Goal: Book appointment/travel/reservation

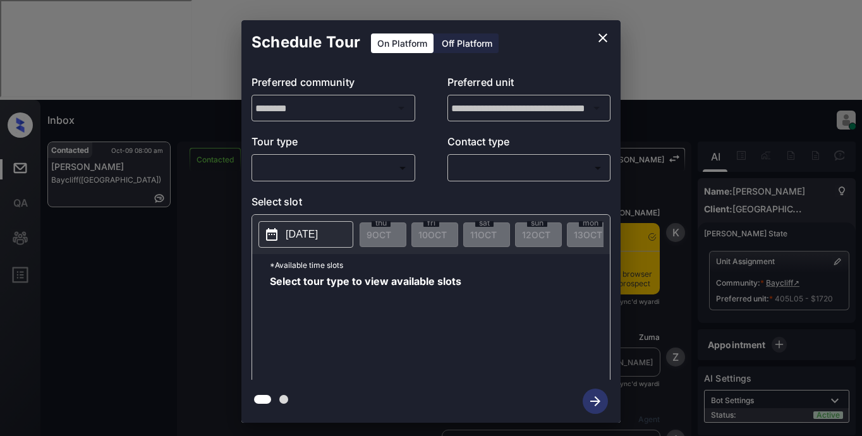
scroll to position [6168, 0]
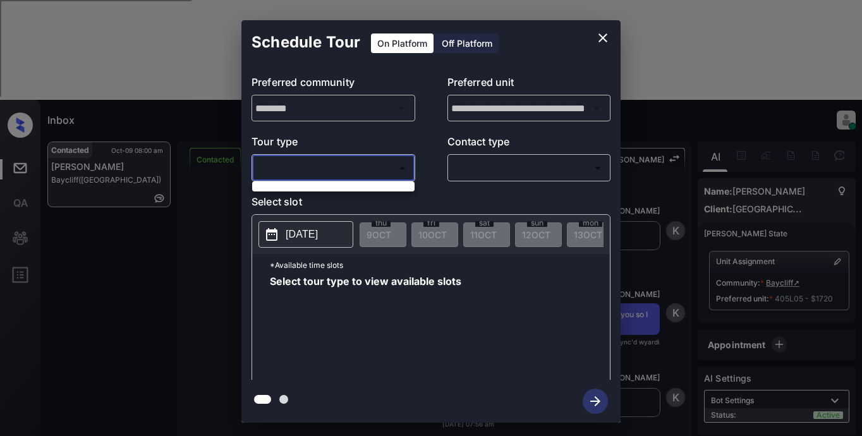
click at [356, 171] on body "Inbox Lyzzelle [PERSON_NAME] Online Set yourself offline Set yourself on break …" at bounding box center [431, 218] width 862 height 436
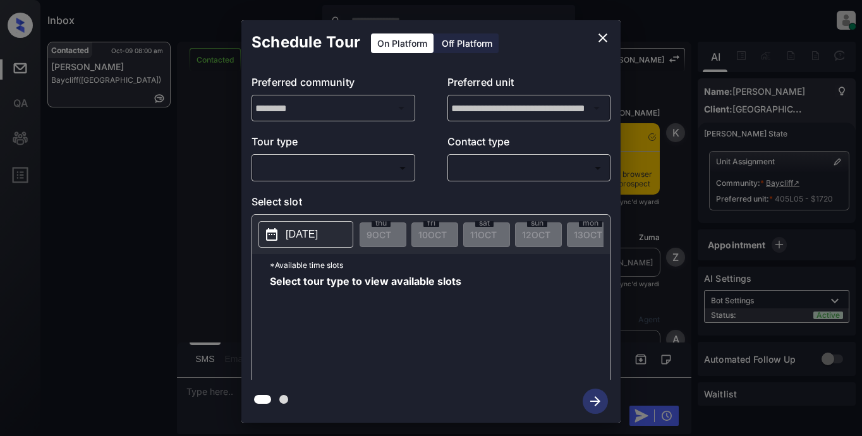
scroll to position [6498, 0]
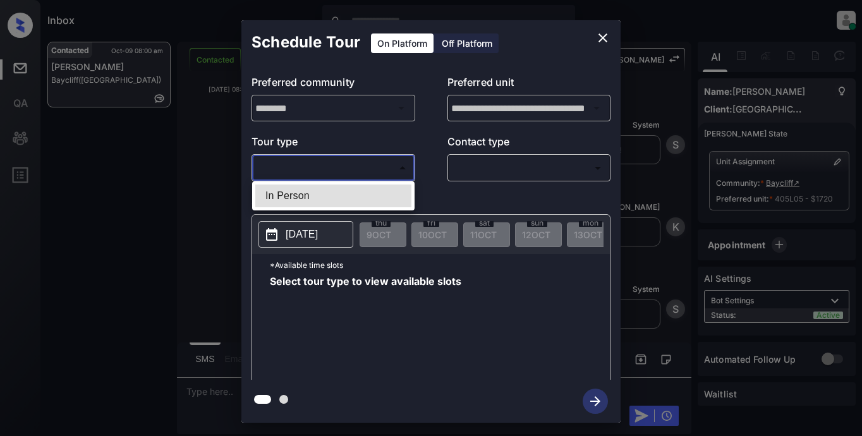
click at [344, 167] on body "Inbox Lyzzelle M. Ceralde Online Set yourself offline Set yourself on break Pro…" at bounding box center [431, 218] width 862 height 436
click at [336, 193] on li "In Person" at bounding box center [333, 196] width 156 height 23
type input "********"
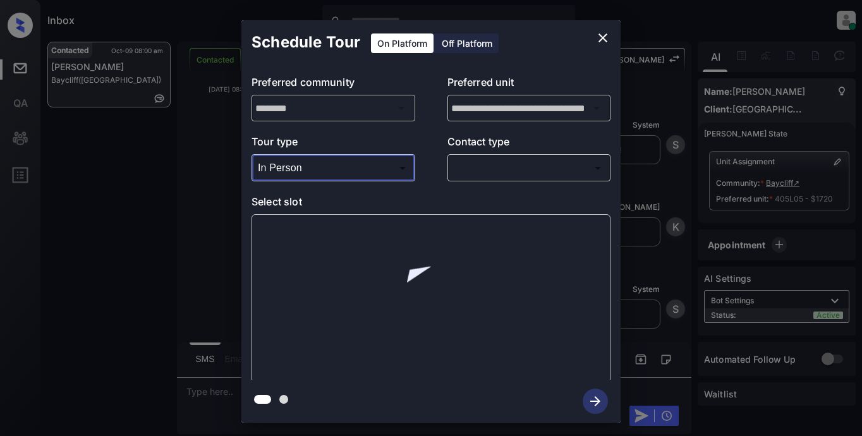
click at [476, 161] on body "Inbox Lyzzelle M. Ceralde Online Set yourself offline Set yourself on break Pro…" at bounding box center [431, 218] width 862 height 436
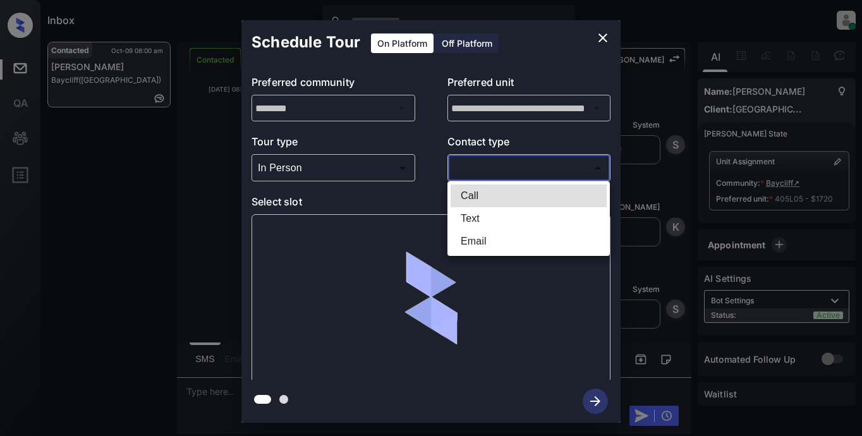
click at [477, 216] on li "Text" at bounding box center [529, 218] width 156 height 23
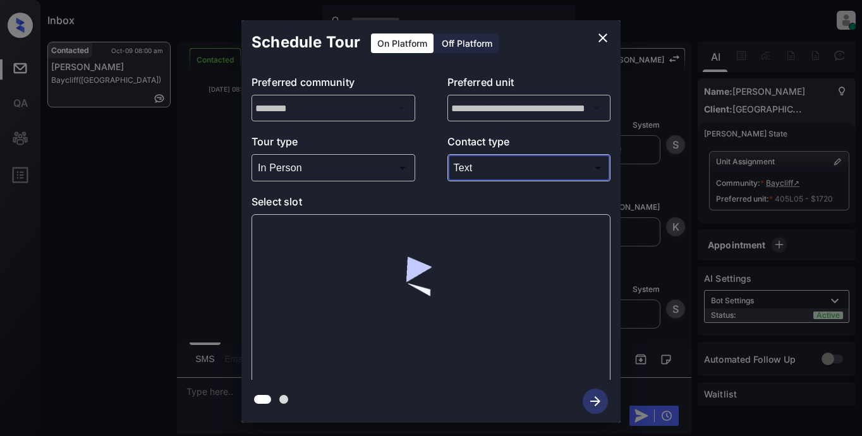
type input "****"
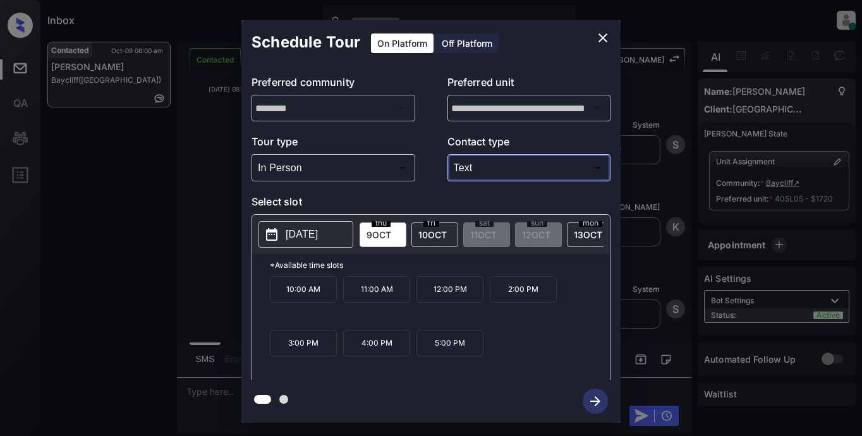
click at [318, 232] on p "[DATE]" at bounding box center [302, 234] width 32 height 15
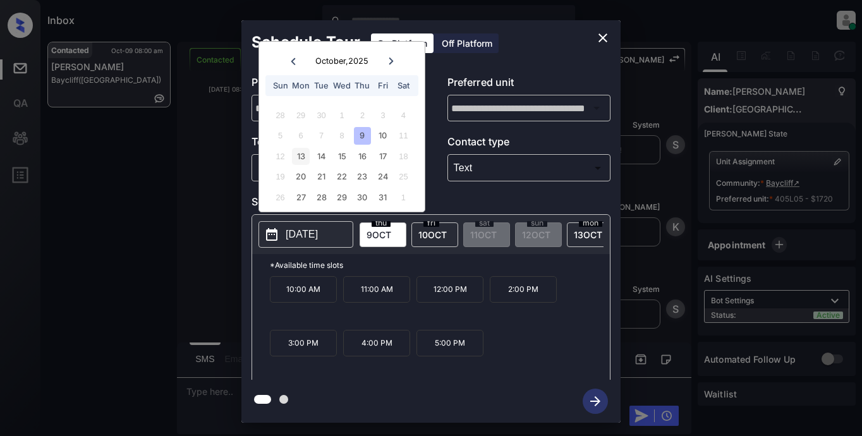
click at [298, 155] on div "13" at bounding box center [300, 156] width 17 height 17
drag, startPoint x: 321, startPoint y: 300, endPoint x: 333, endPoint y: 303, distance: 12.3
click at [322, 300] on p "10:00 AM" at bounding box center [303, 289] width 67 height 27
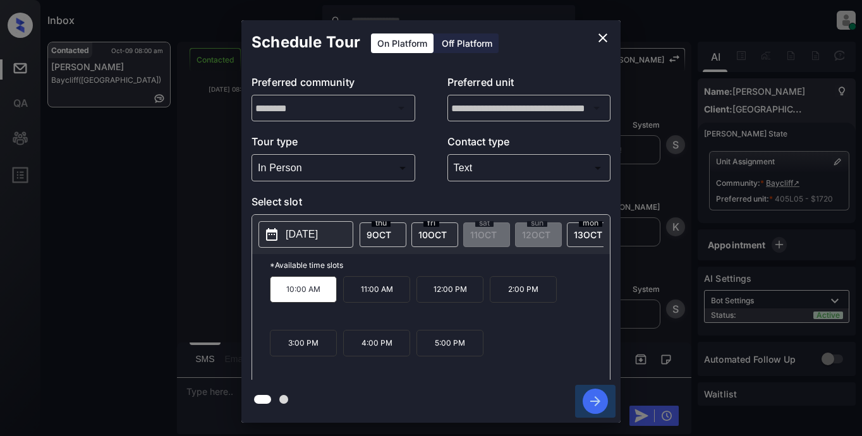
click at [595, 406] on icon "button" at bounding box center [595, 401] width 25 height 25
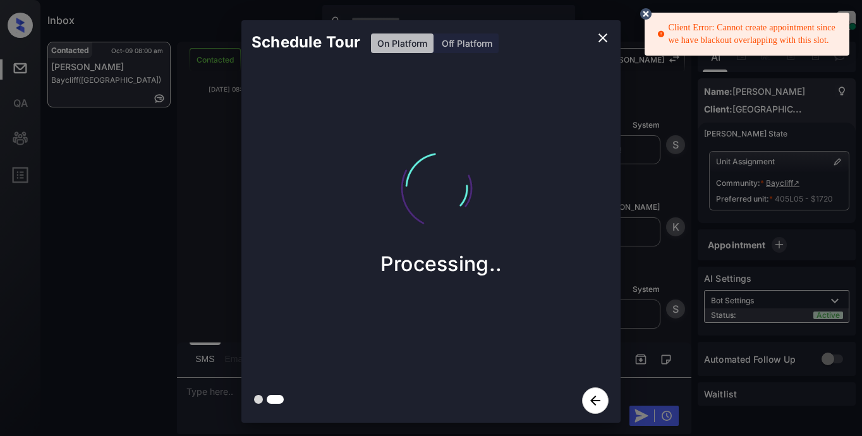
click at [646, 16] on icon at bounding box center [645, 13] width 11 height 11
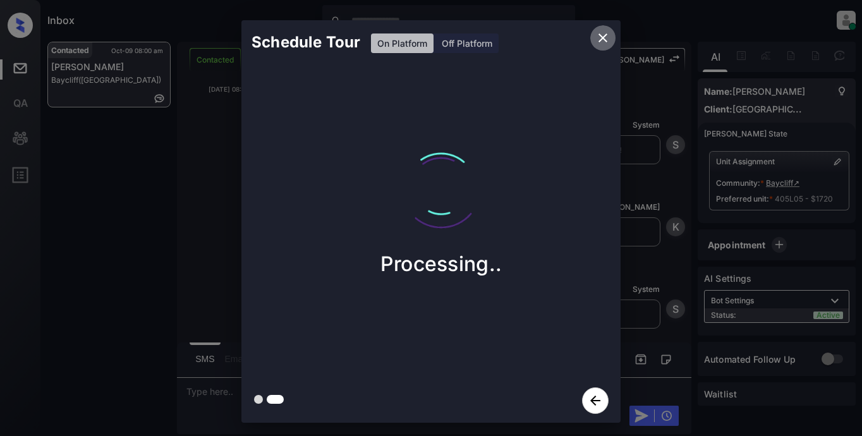
click at [601, 42] on icon "close" at bounding box center [602, 37] width 15 height 15
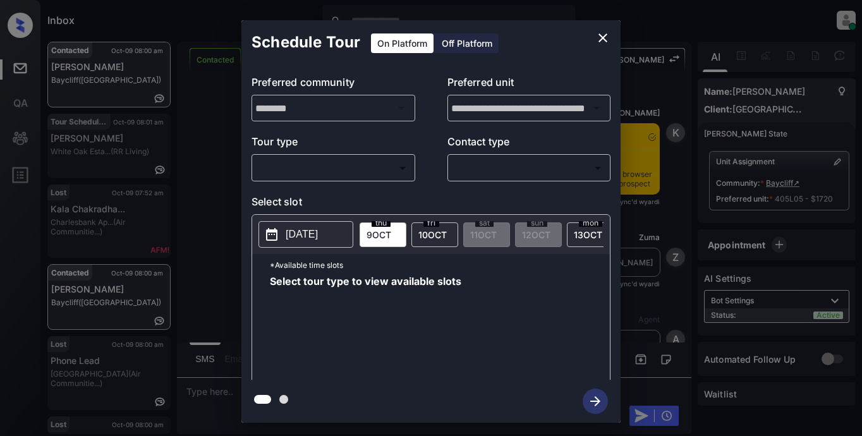
scroll to position [6239, 0]
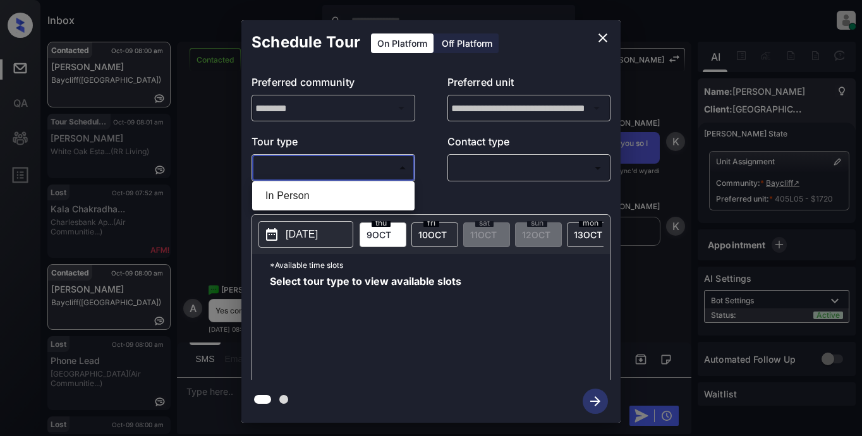
click at [361, 165] on body "Inbox Lyzzelle M. Ceralde Online Set yourself offline Set yourself on break Pro…" at bounding box center [431, 218] width 862 height 436
click at [333, 194] on li "In Person" at bounding box center [333, 196] width 156 height 23
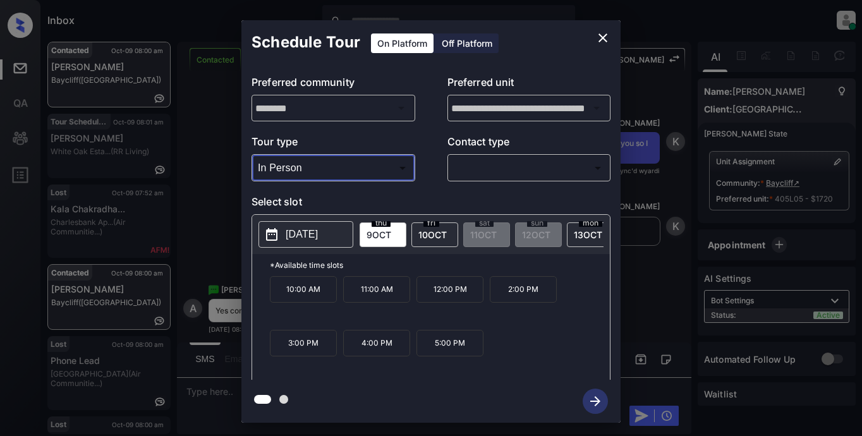
type input "********"
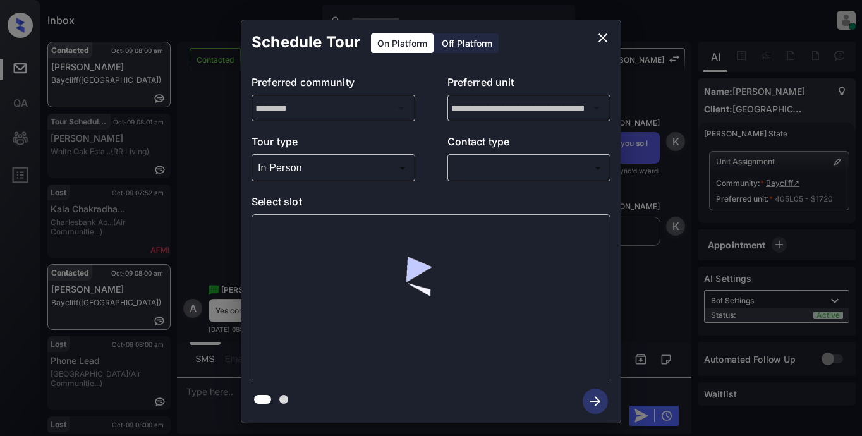
drag, startPoint x: 463, startPoint y: 171, endPoint x: 545, endPoint y: 162, distance: 83.3
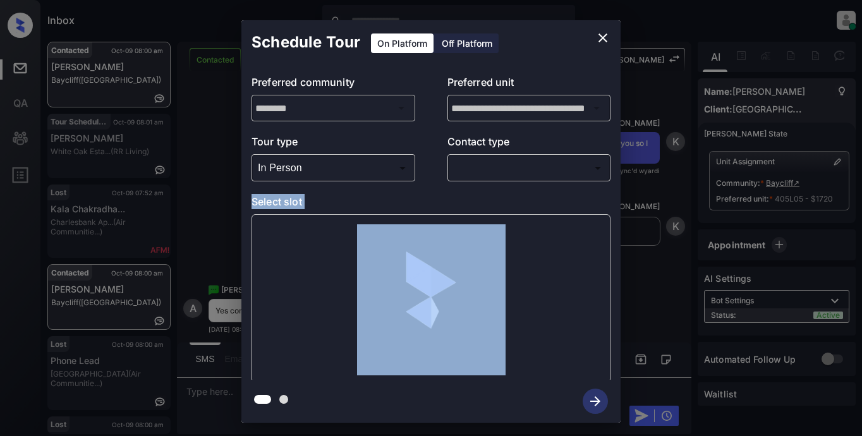
click at [499, 174] on body "Inbox Lyzzelle M. Ceralde Online Set yourself offline Set yourself on break Pro…" at bounding box center [431, 218] width 862 height 436
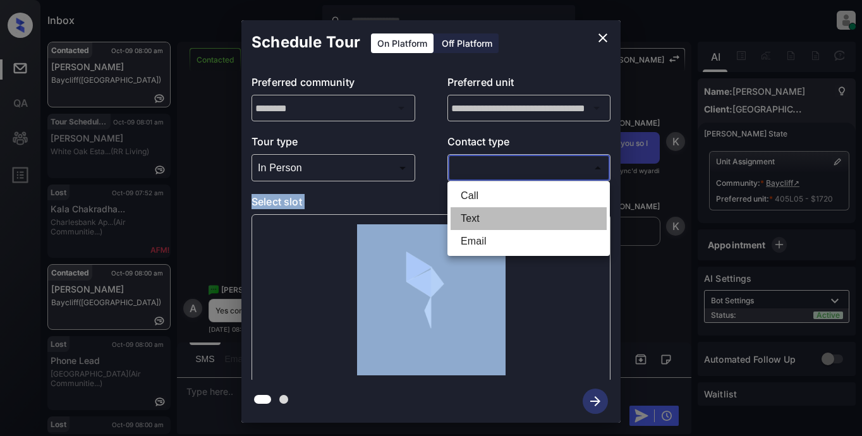
click at [468, 217] on li "Text" at bounding box center [529, 218] width 156 height 23
type input "****"
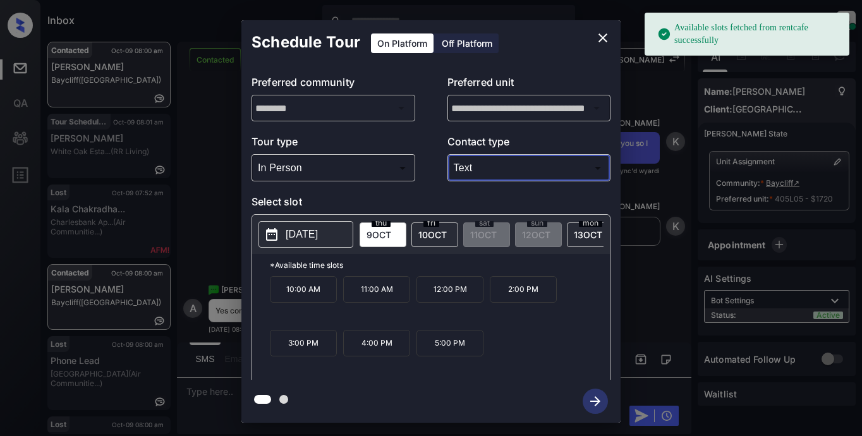
click at [406, 141] on p "Tour type" at bounding box center [334, 144] width 164 height 20
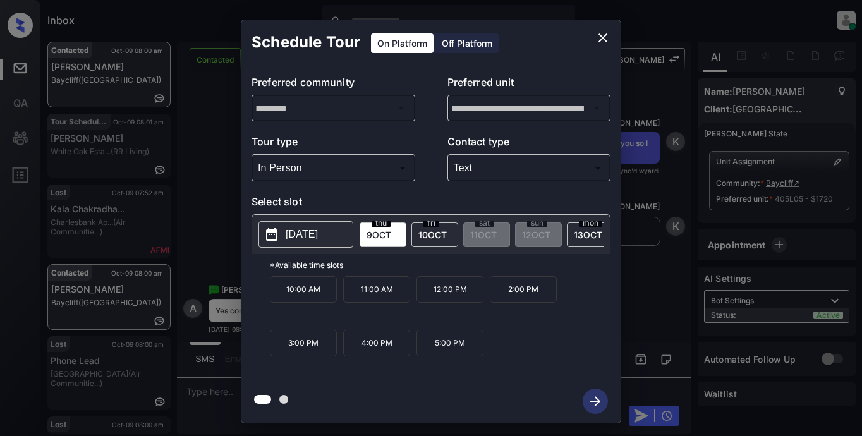
drag, startPoint x: 316, startPoint y: 296, endPoint x: 469, endPoint y: 297, distance: 153.0
click at [317, 296] on p "10:00 AM" at bounding box center [303, 289] width 67 height 27
click at [593, 411] on icon "button" at bounding box center [595, 401] width 25 height 25
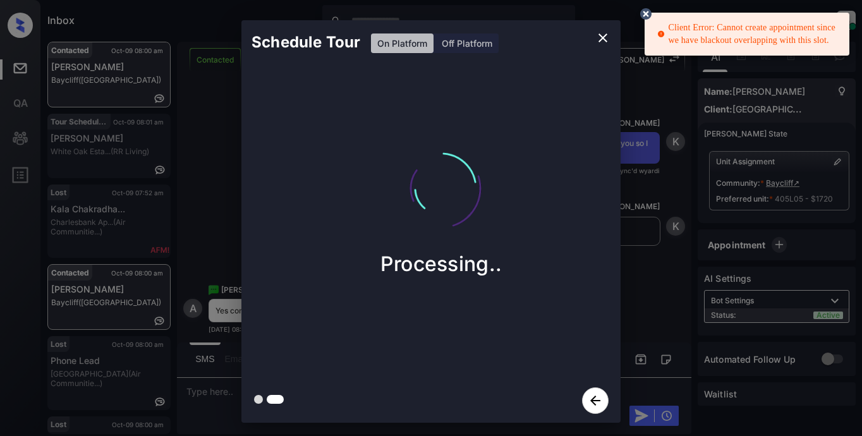
click at [569, 22] on div "Schedule Tour On Platform Off Platform" at bounding box center [430, 42] width 379 height 44
click at [645, 15] on circle at bounding box center [646, 14] width 8 height 8
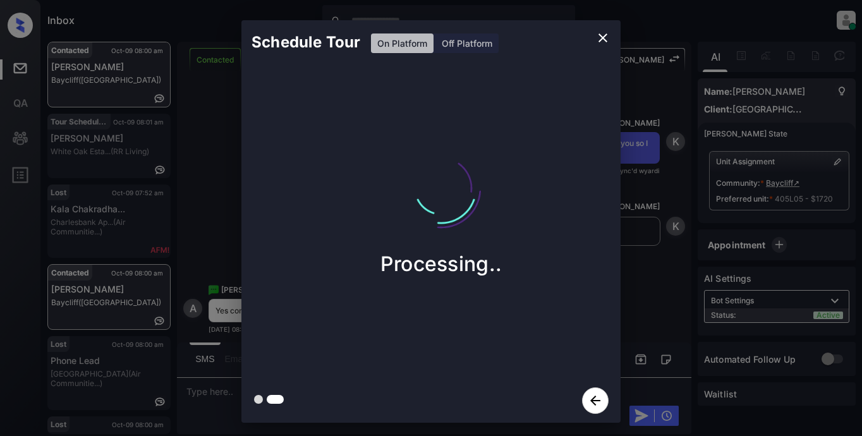
click at [603, 37] on icon "close" at bounding box center [602, 37] width 15 height 15
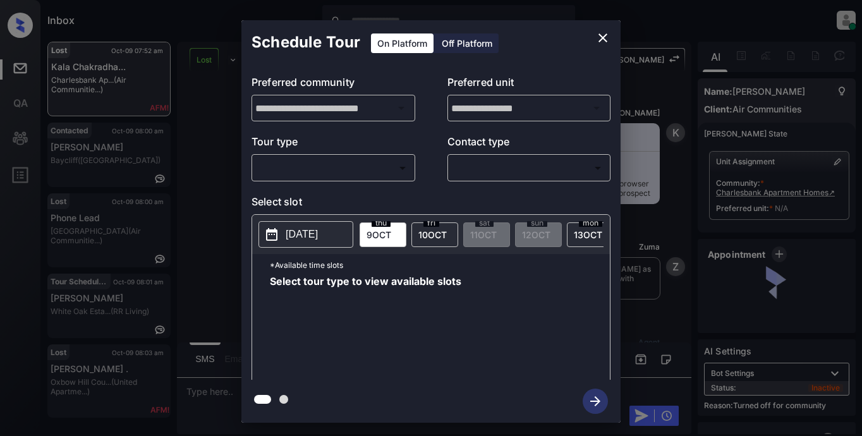
scroll to position [4974, 0]
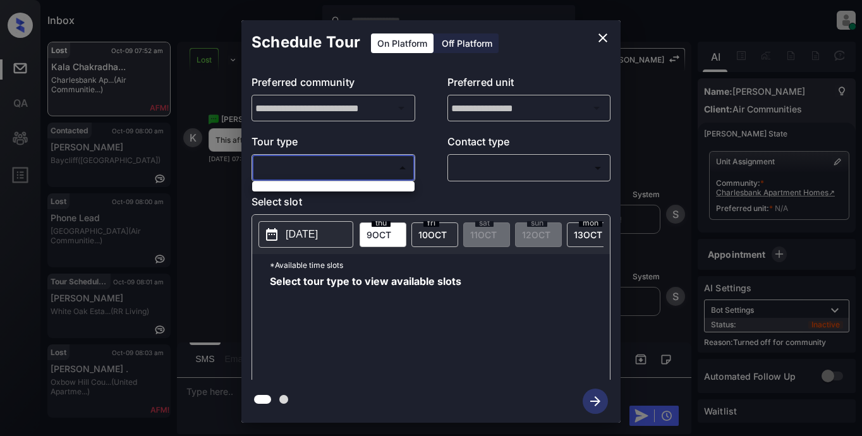
click at [295, 175] on body "Inbox Lyzzelle M. Ceralde Online Set yourself offline Set yourself on break Pro…" at bounding box center [431, 218] width 862 height 436
click at [298, 154] on div at bounding box center [431, 218] width 862 height 436
click at [298, 159] on body "Inbox Lyzzelle [PERSON_NAME] Online Set yourself offline Set yourself on break …" at bounding box center [431, 218] width 862 height 436
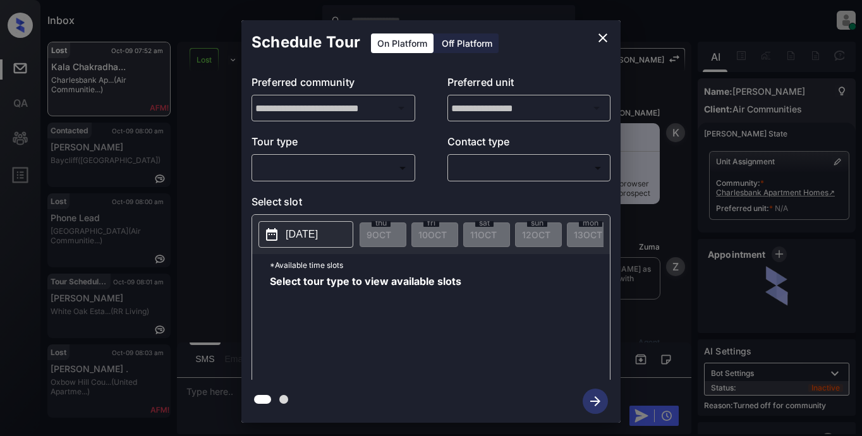
scroll to position [4848, 0]
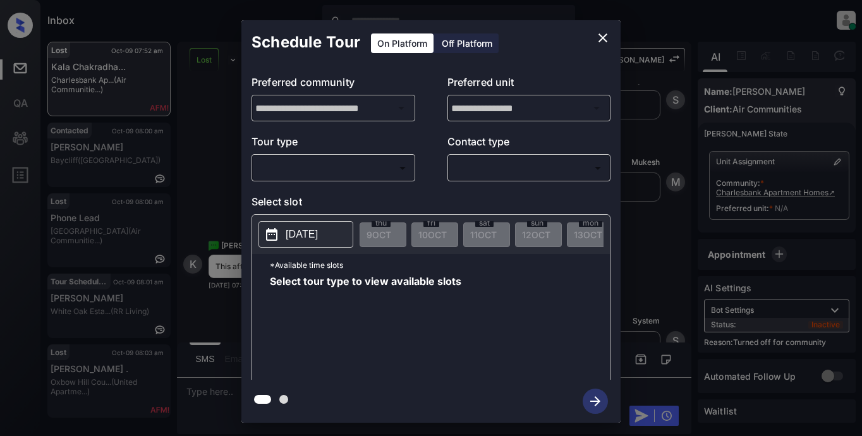
click at [310, 168] on body "Inbox Lyzzelle [PERSON_NAME] Online Set yourself offline Set yourself on break …" at bounding box center [431, 218] width 862 height 436
click at [315, 159] on div at bounding box center [431, 218] width 862 height 436
click at [225, 178] on div "**********" at bounding box center [431, 221] width 862 height 443
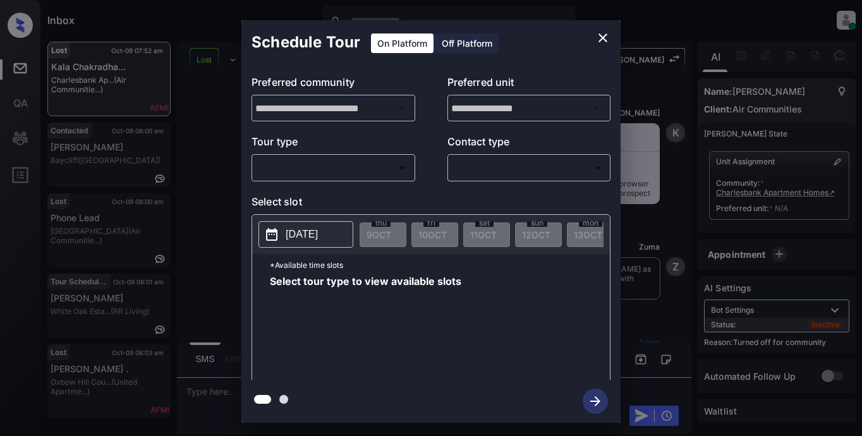
scroll to position [4848, 0]
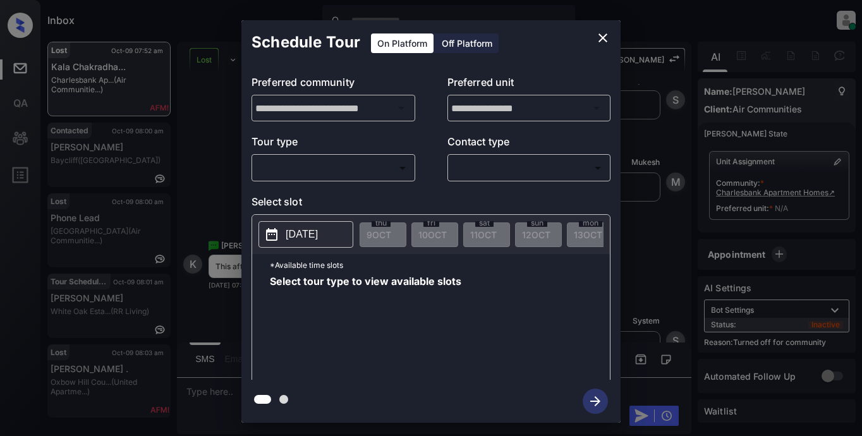
click at [379, 166] on body "Inbox Lyzzelle M. Ceralde Online Set yourself offline Set yourself on break Pro…" at bounding box center [431, 218] width 862 height 436
click at [289, 171] on div at bounding box center [431, 218] width 862 height 436
click at [104, 137] on div "**********" at bounding box center [431, 221] width 862 height 443
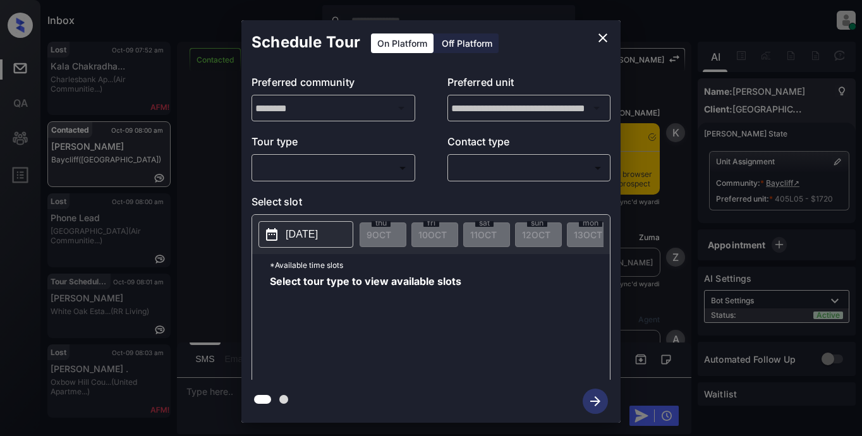
scroll to position [6827, 0]
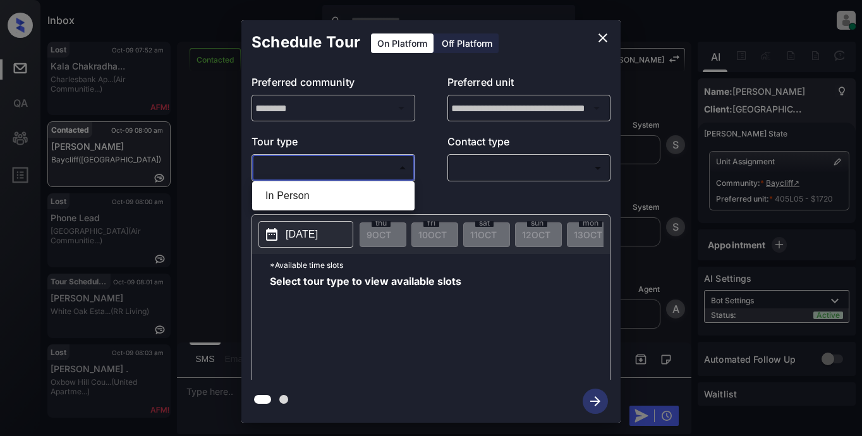
click at [330, 157] on body "Inbox Lyzzelle [PERSON_NAME] Online Set yourself offline Set yourself on break …" at bounding box center [431, 218] width 862 height 436
click at [602, 41] on div at bounding box center [431, 218] width 862 height 436
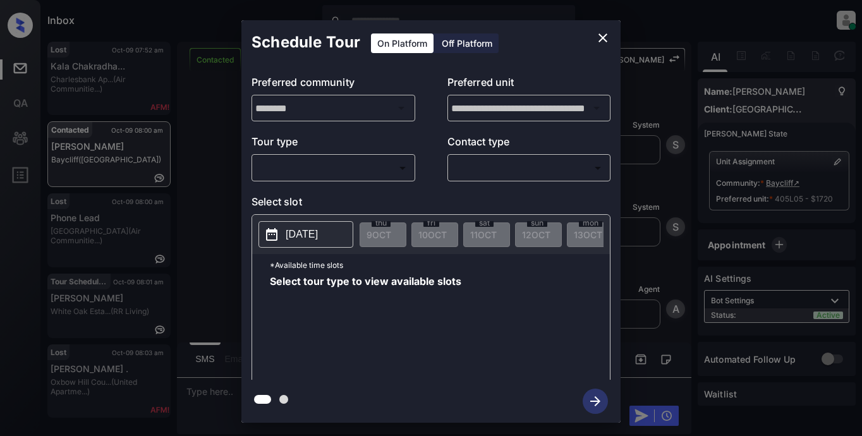
click at [326, 195] on p "Select slot" at bounding box center [431, 204] width 359 height 20
click at [602, 39] on icon "close" at bounding box center [603, 37] width 9 height 9
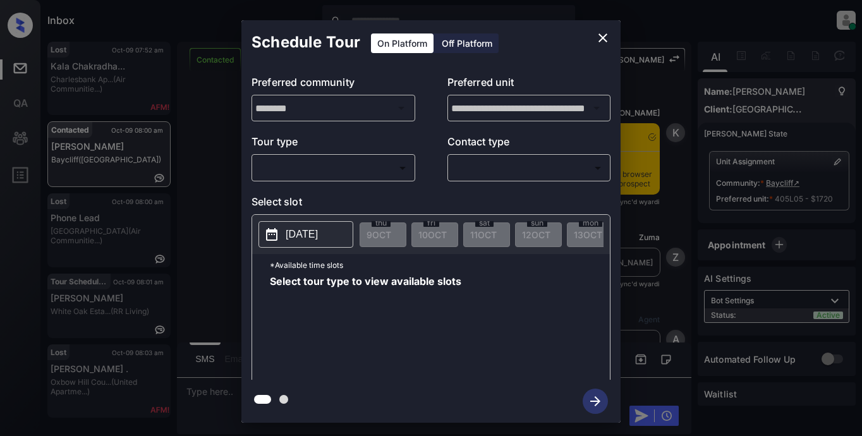
scroll to position [6258, 0]
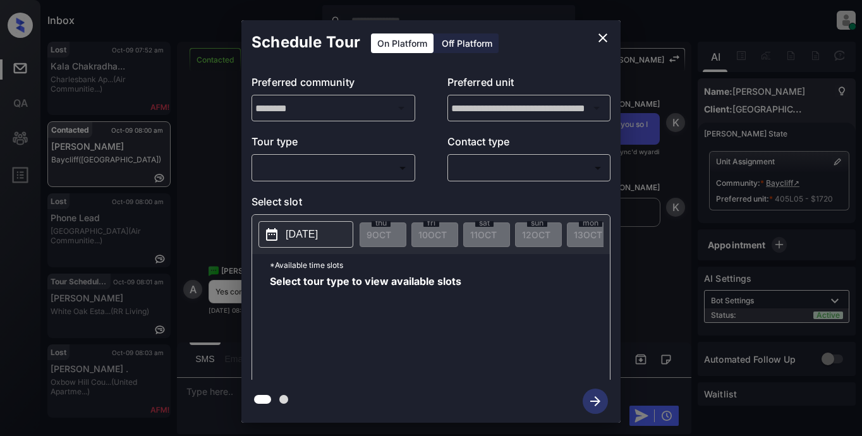
click at [289, 171] on body "Inbox Lyzzelle M. Ceralde Online Set yourself offline Set yourself on break Pro…" at bounding box center [431, 218] width 862 height 436
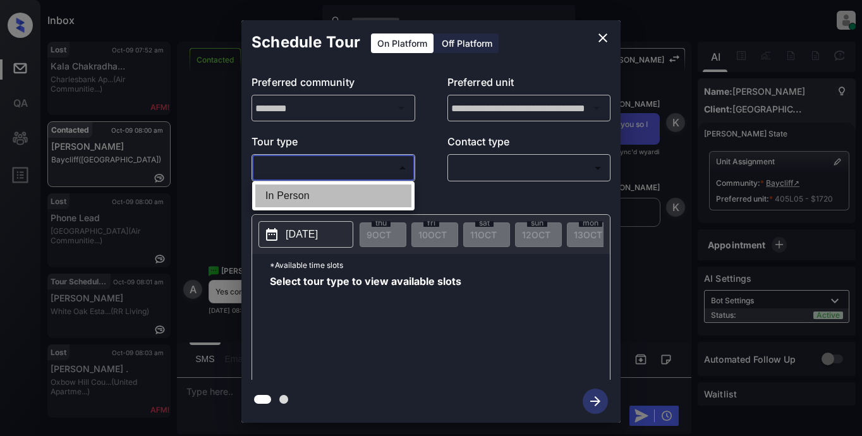
click at [300, 196] on li "In Person" at bounding box center [333, 196] width 156 height 23
type input "********"
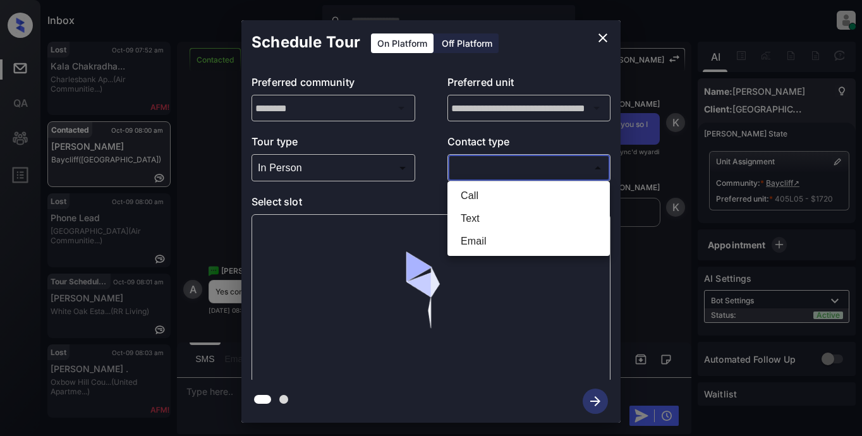
click at [504, 173] on body "Inbox Lyzzelle M. Ceralde Online Set yourself offline Set yourself on break Pro…" at bounding box center [431, 218] width 862 height 436
click at [478, 220] on li "Text" at bounding box center [529, 218] width 156 height 23
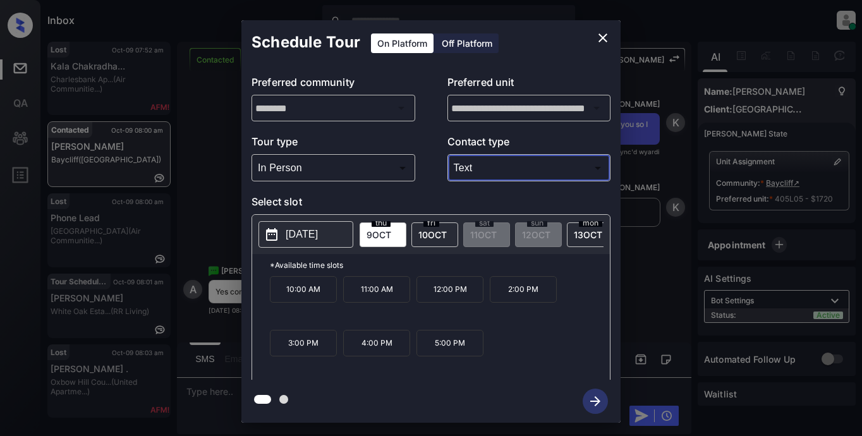
type input "****"
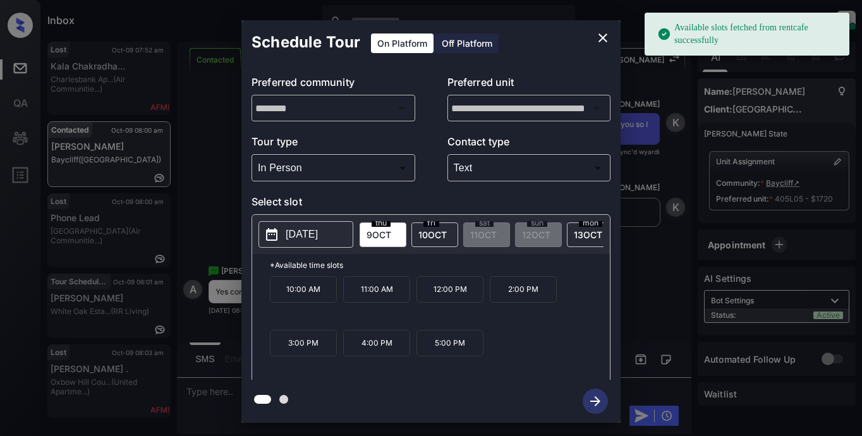
click at [301, 233] on p "[DATE]" at bounding box center [302, 234] width 32 height 15
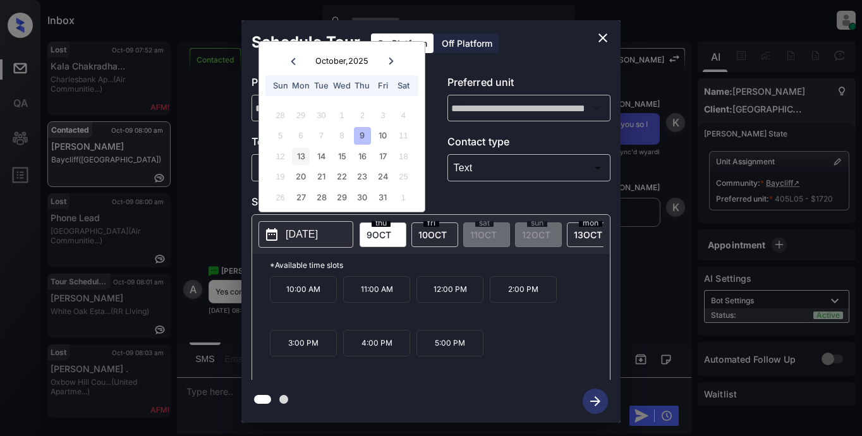
click at [305, 157] on div "13" at bounding box center [300, 156] width 17 height 17
click at [303, 297] on p "10:00 AM" at bounding box center [303, 289] width 67 height 27
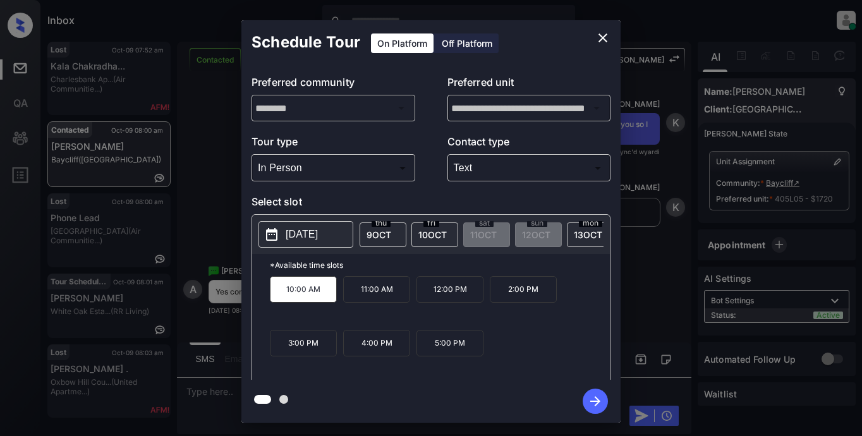
click at [598, 395] on icon "button" at bounding box center [595, 401] width 25 height 25
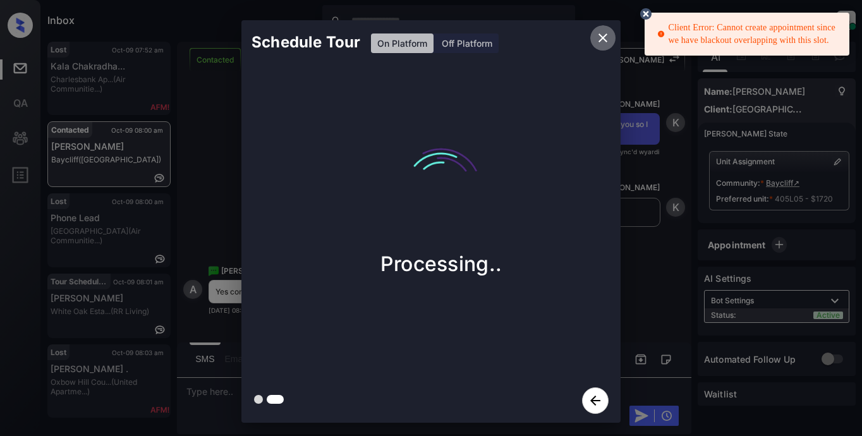
click at [604, 33] on icon "close" at bounding box center [602, 37] width 15 height 15
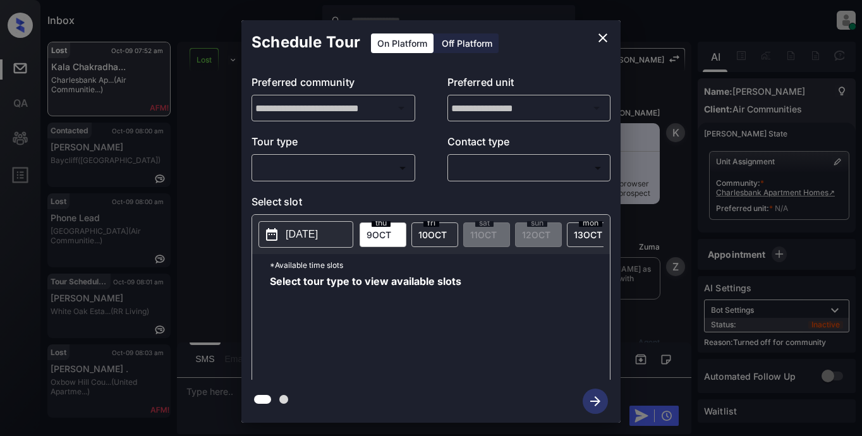
scroll to position [5227, 0]
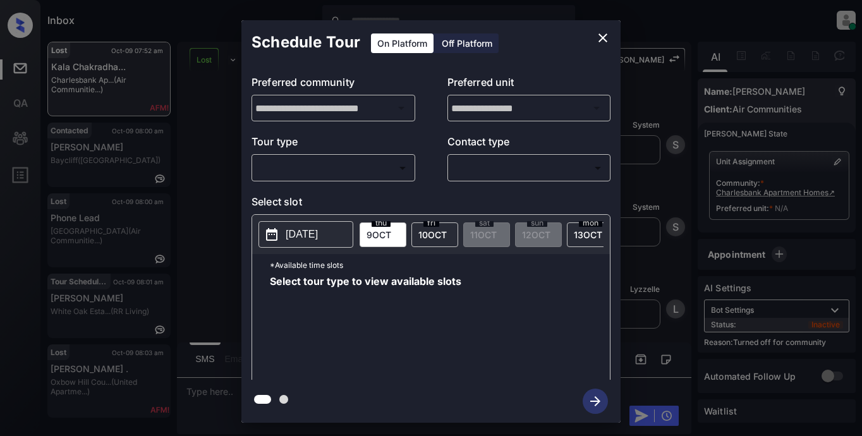
click at [348, 165] on body "Inbox Lyzzelle [PERSON_NAME] Online Set yourself offline Set yourself on break …" at bounding box center [431, 218] width 862 height 436
click at [346, 165] on div at bounding box center [431, 218] width 862 height 436
click at [93, 238] on div "**********" at bounding box center [431, 221] width 862 height 443
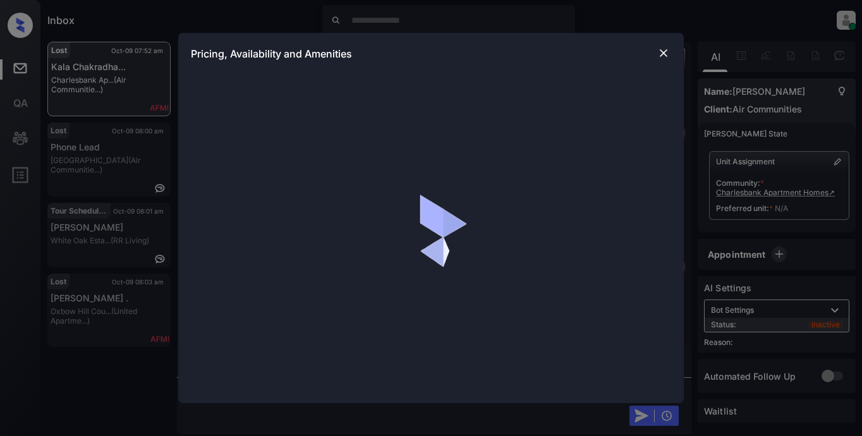
scroll to position [3113, 0]
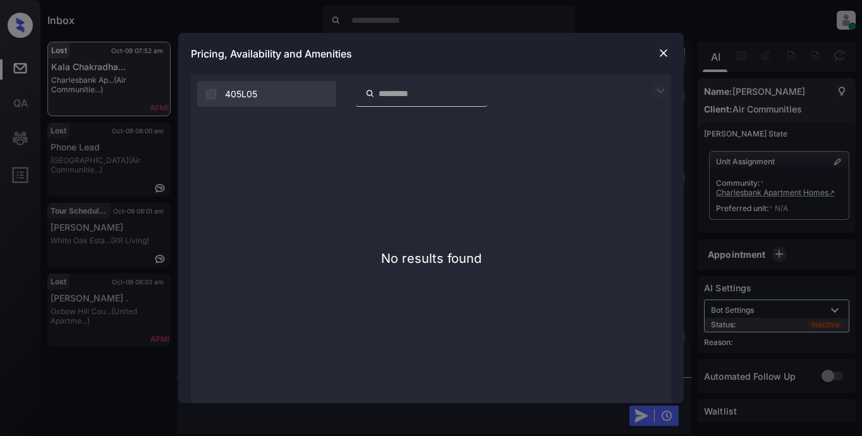
click at [654, 52] on div "Pricing, Availability and Amenities" at bounding box center [431, 54] width 506 height 42
click at [662, 52] on img at bounding box center [663, 53] width 13 height 13
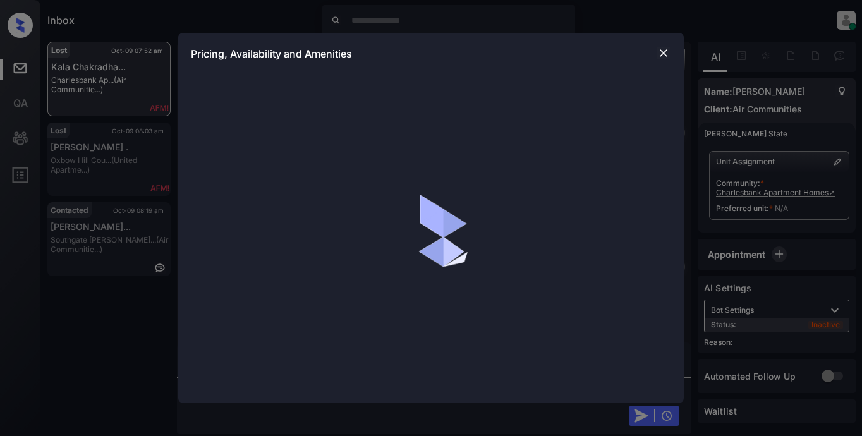
scroll to position [4187, 0]
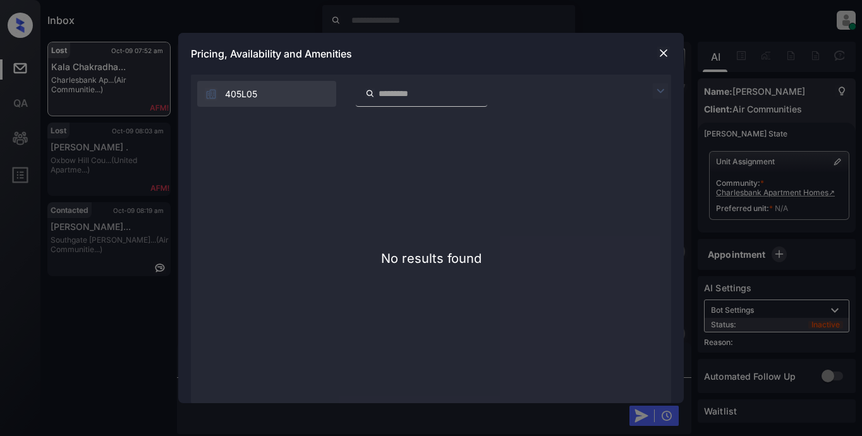
click at [89, 145] on div "**********" at bounding box center [431, 218] width 862 height 436
click at [663, 53] on img at bounding box center [663, 53] width 13 height 13
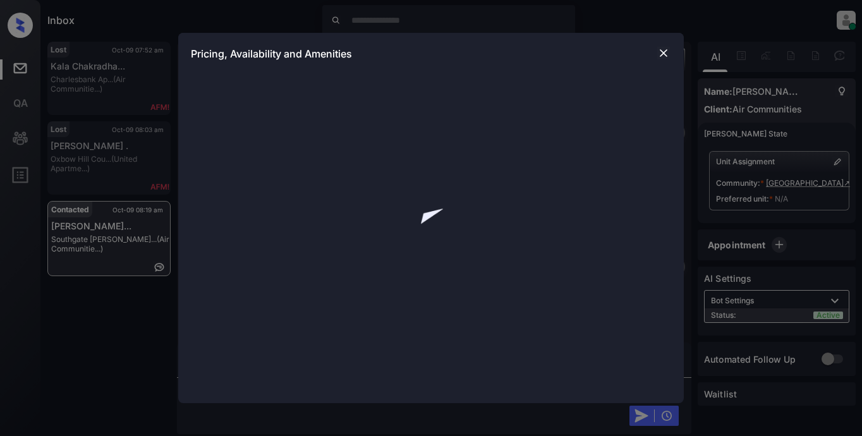
scroll to position [530, 0]
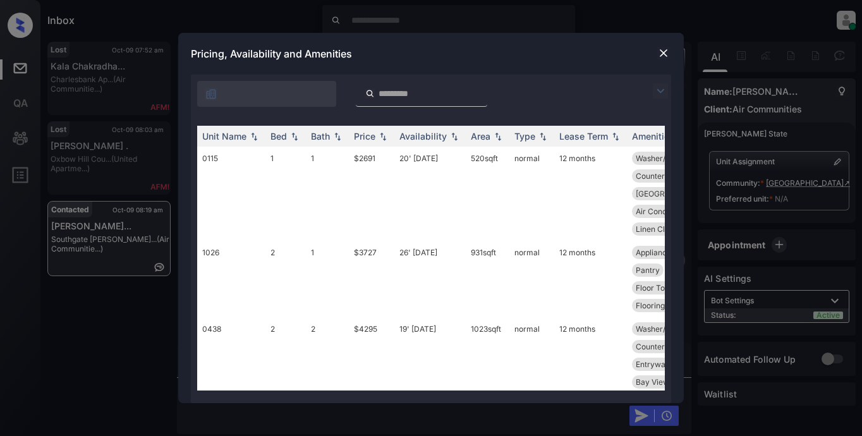
click at [661, 92] on img at bounding box center [660, 90] width 15 height 15
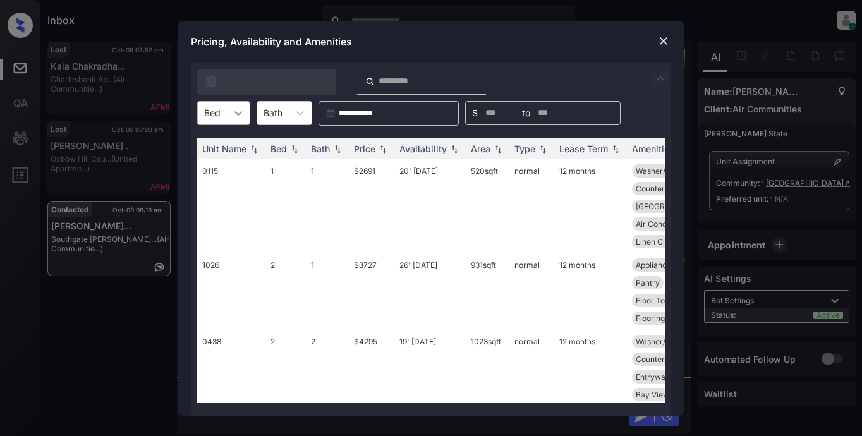
click at [232, 114] on icon at bounding box center [238, 113] width 13 height 13
drag, startPoint x: 207, startPoint y: 167, endPoint x: 235, endPoint y: 164, distance: 28.6
click at [209, 167] on div "1" at bounding box center [223, 166] width 53 height 23
click at [356, 149] on div "Price" at bounding box center [364, 148] width 21 height 11
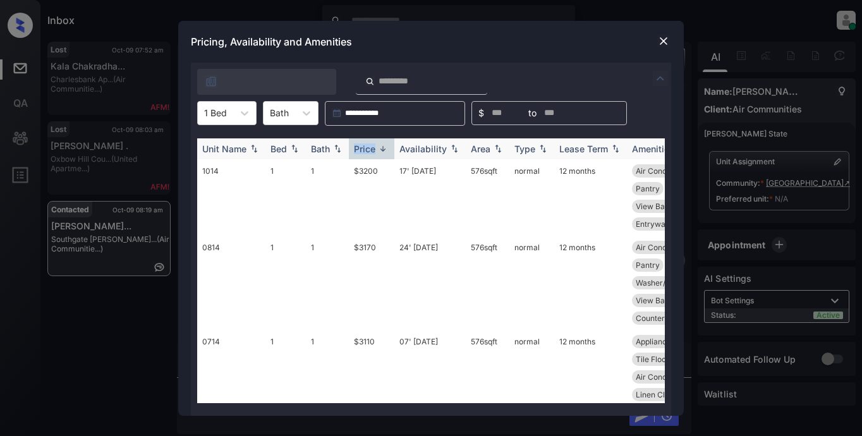
click at [356, 149] on div "Price" at bounding box center [364, 148] width 21 height 11
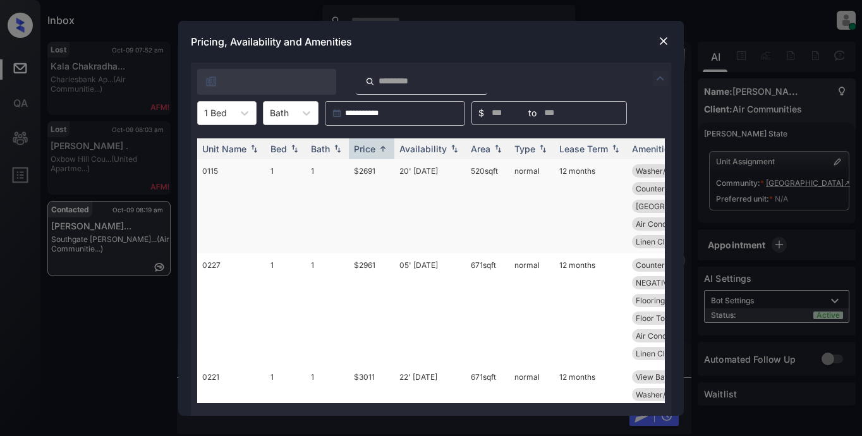
click at [359, 172] on td "$2691" at bounding box center [372, 206] width 46 height 94
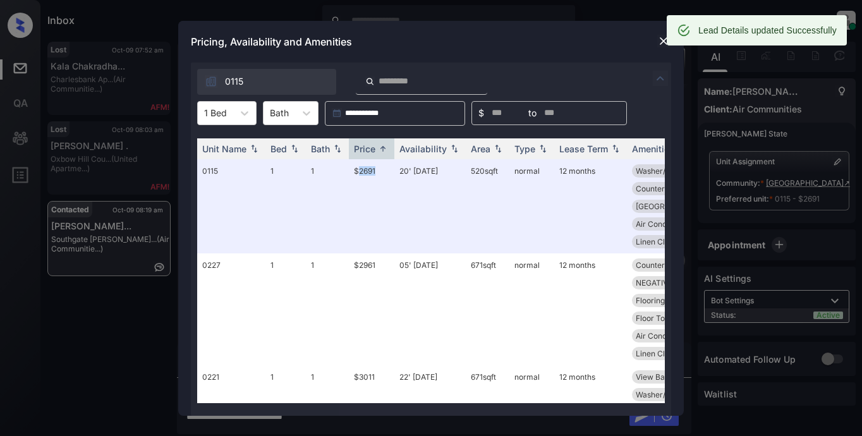
click at [661, 40] on img at bounding box center [663, 41] width 13 height 13
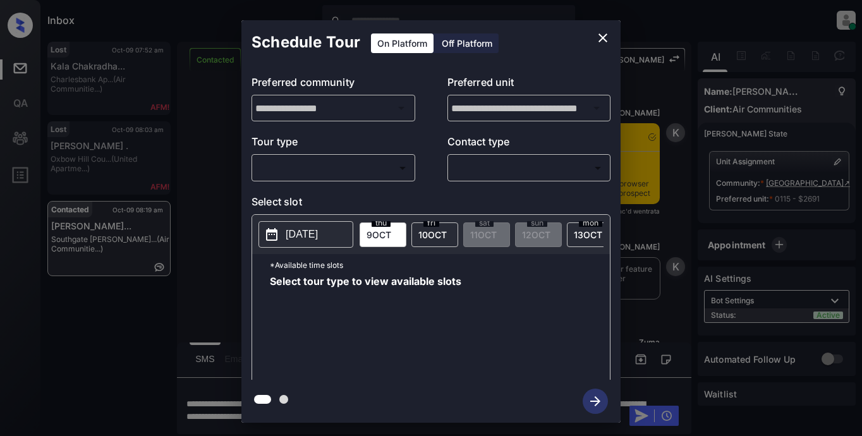
scroll to position [2580, 0]
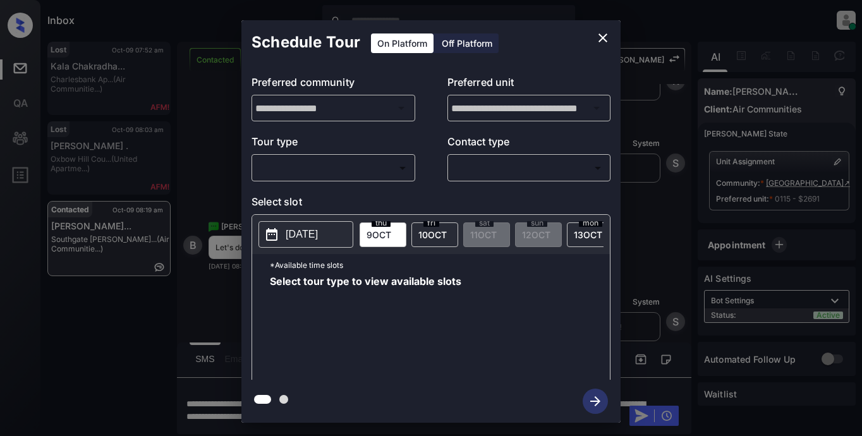
click at [315, 166] on body "Inbox Lyzzelle [PERSON_NAME] Online Set yourself offline Set yourself on break …" at bounding box center [431, 218] width 862 height 436
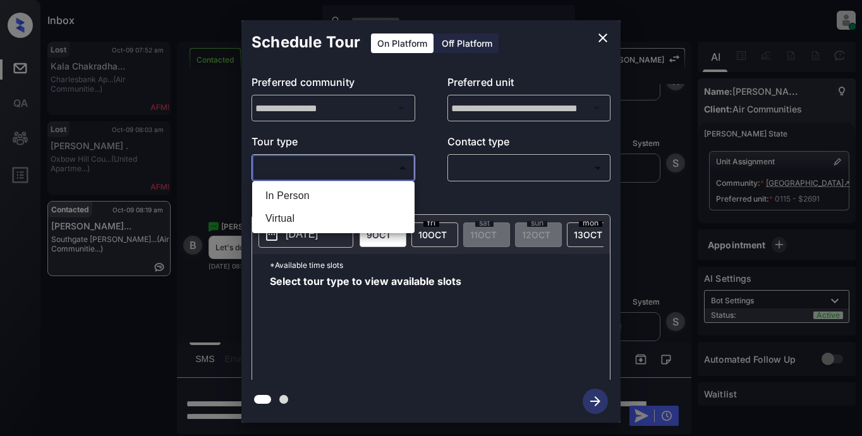
drag, startPoint x: 299, startPoint y: 193, endPoint x: 451, endPoint y: 153, distance: 157.6
click at [300, 193] on li "In Person" at bounding box center [333, 196] width 156 height 23
type input "********"
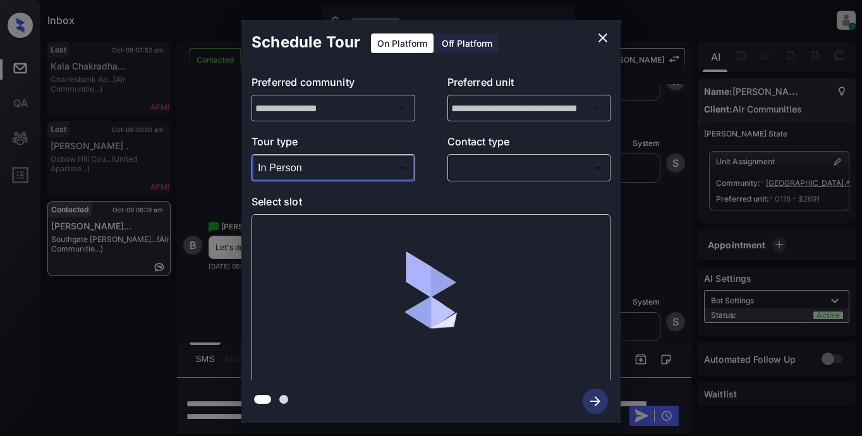
click at [464, 167] on body "Inbox Lyzzelle M. Ceralde Online Set yourself offline Set yourself on break Pro…" at bounding box center [431, 218] width 862 height 436
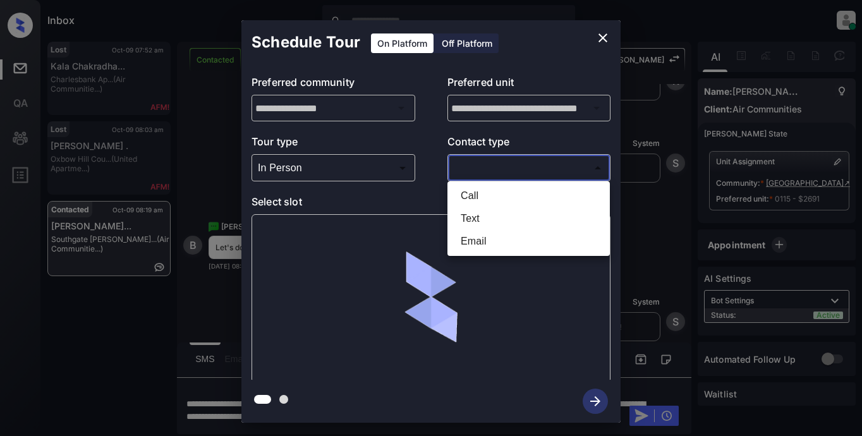
click at [476, 217] on li "Text" at bounding box center [529, 218] width 156 height 23
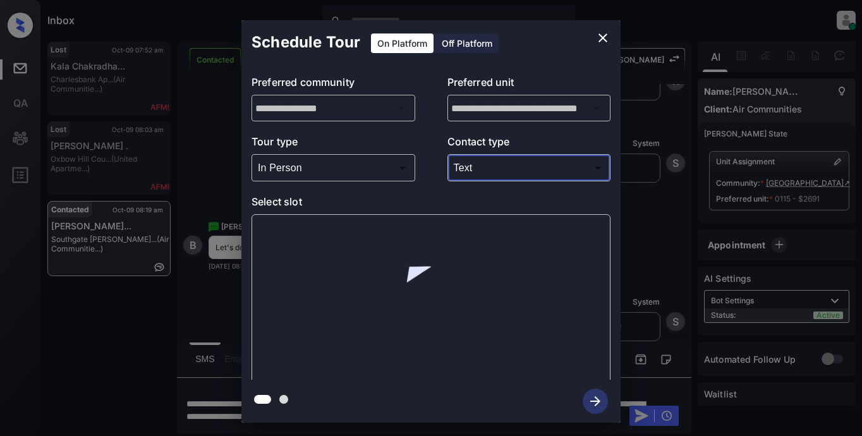
type input "****"
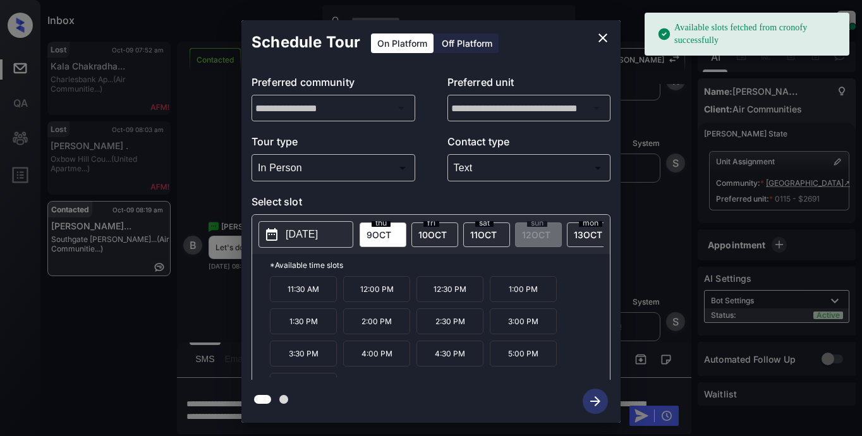
drag, startPoint x: 308, startPoint y: 242, endPoint x: 318, endPoint y: 231, distance: 14.3
click at [308, 243] on button "2025-10-09" at bounding box center [306, 234] width 95 height 27
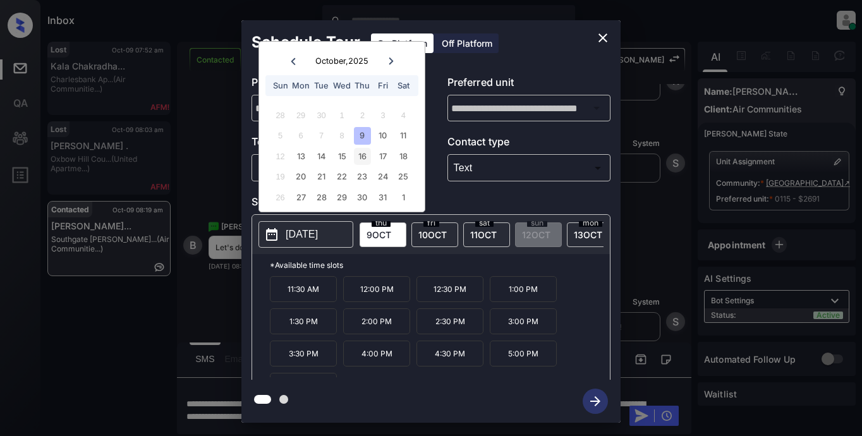
click at [365, 161] on div "16" at bounding box center [362, 156] width 17 height 17
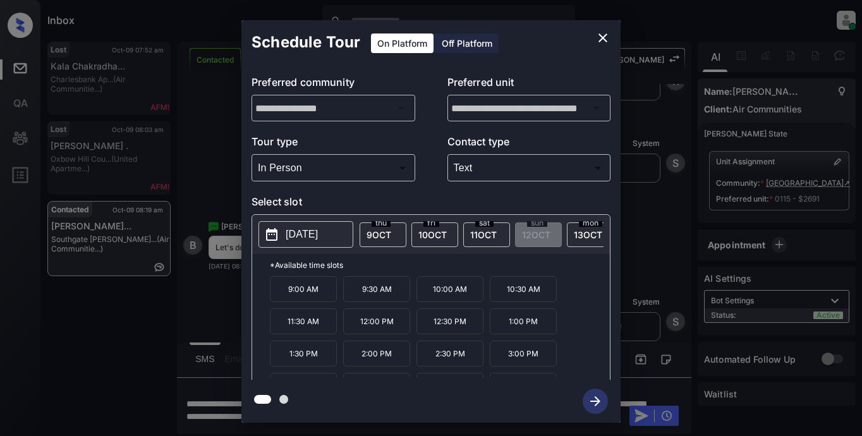
click at [311, 296] on p "9:00 AM" at bounding box center [303, 289] width 67 height 26
drag, startPoint x: 589, startPoint y: 400, endPoint x: 621, endPoint y: 275, distance: 129.2
click at [589, 397] on icon "button" at bounding box center [595, 401] width 25 height 25
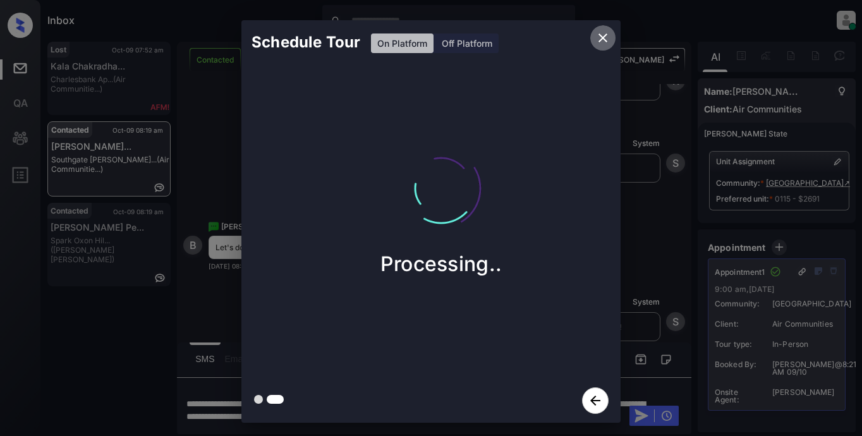
click at [598, 39] on icon "close" at bounding box center [602, 37] width 15 height 15
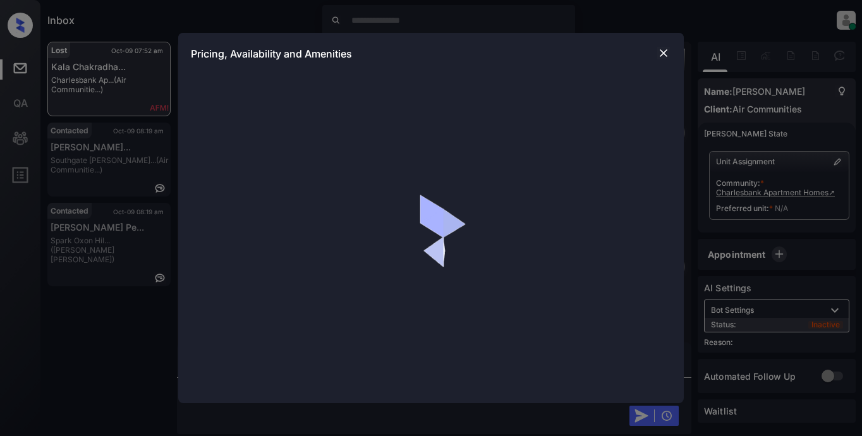
scroll to position [4911, 0]
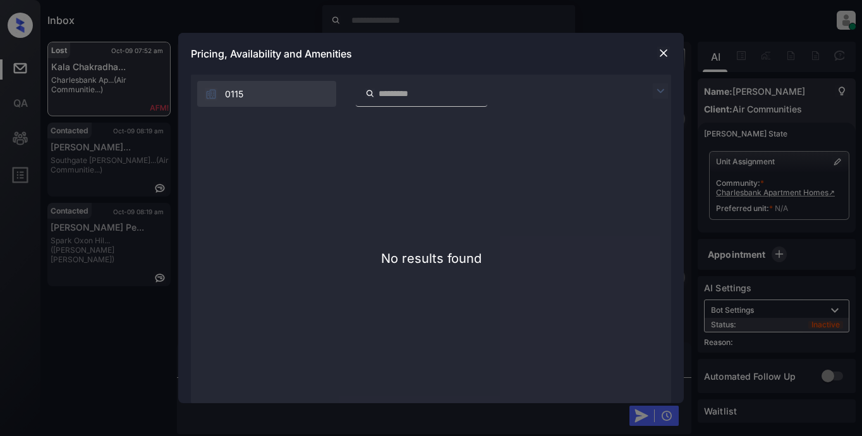
click at [451, 22] on div "**********" at bounding box center [431, 218] width 862 height 436
click at [667, 54] on img at bounding box center [663, 53] width 13 height 13
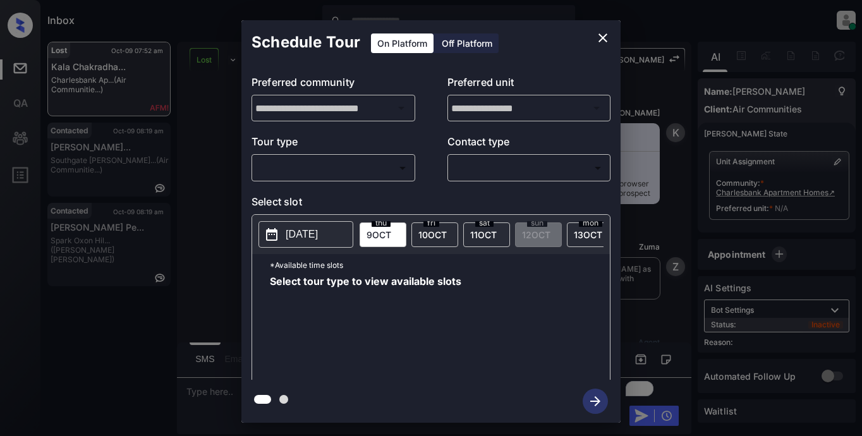
scroll to position [4911, 0]
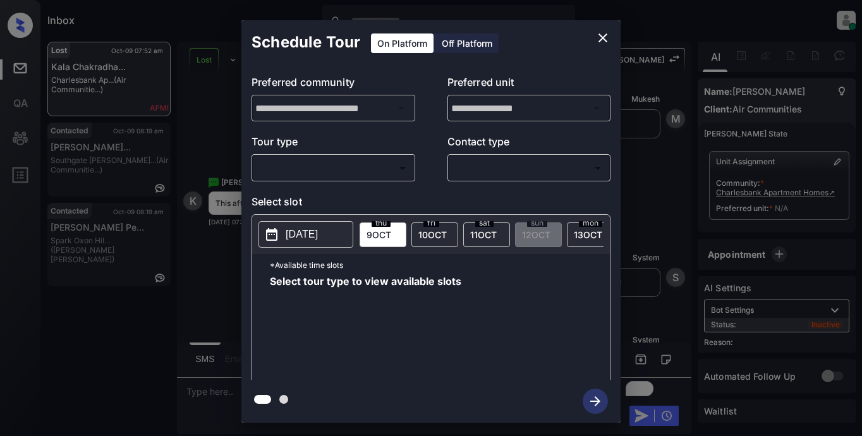
click at [307, 178] on body "Inbox Lyzzelle [PERSON_NAME] Online Set yourself offline Set yourself on break …" at bounding box center [431, 218] width 862 height 436
click at [713, 20] on div at bounding box center [431, 218] width 862 height 436
click at [599, 41] on icon "close" at bounding box center [602, 37] width 15 height 15
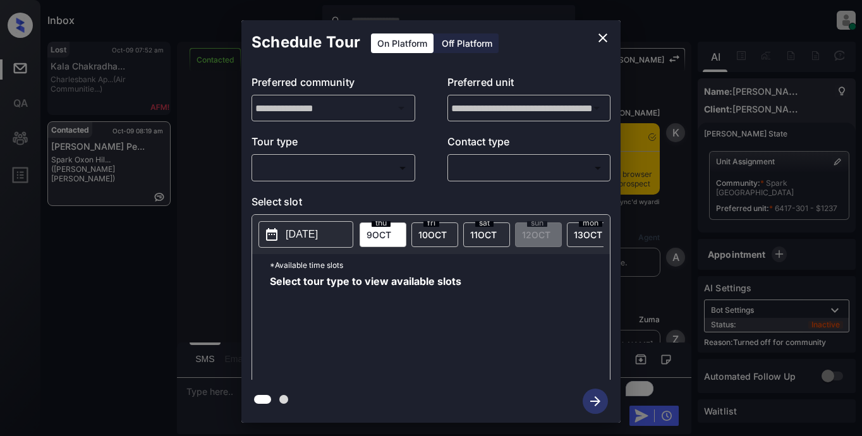
scroll to position [841, 0]
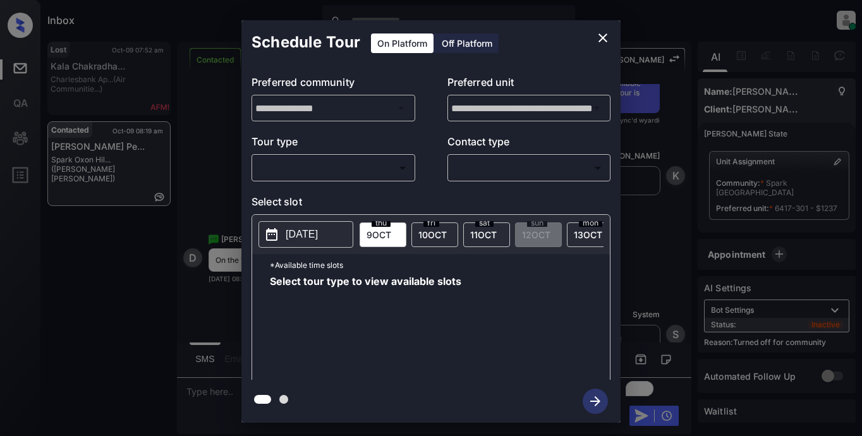
click at [303, 164] on body "Inbox Lyzzelle [PERSON_NAME] Online Set yourself offline Set yourself on break …" at bounding box center [431, 218] width 862 height 436
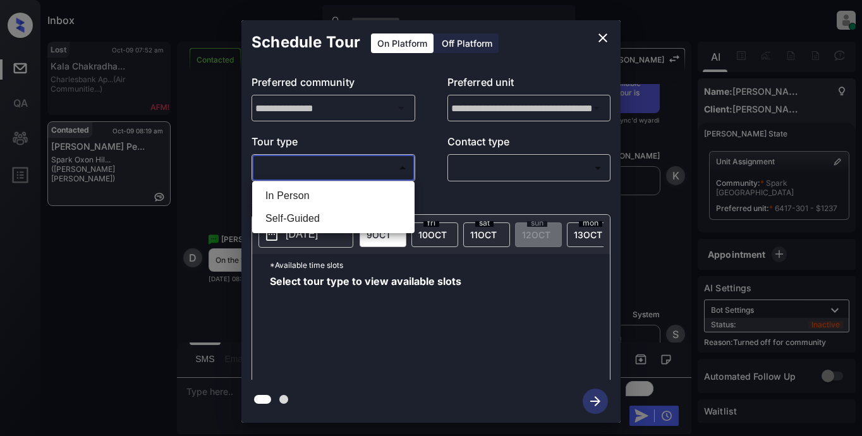
drag, startPoint x: 305, startPoint y: 200, endPoint x: 453, endPoint y: 152, distance: 155.5
click at [305, 200] on li "In Person" at bounding box center [333, 196] width 156 height 23
type input "********"
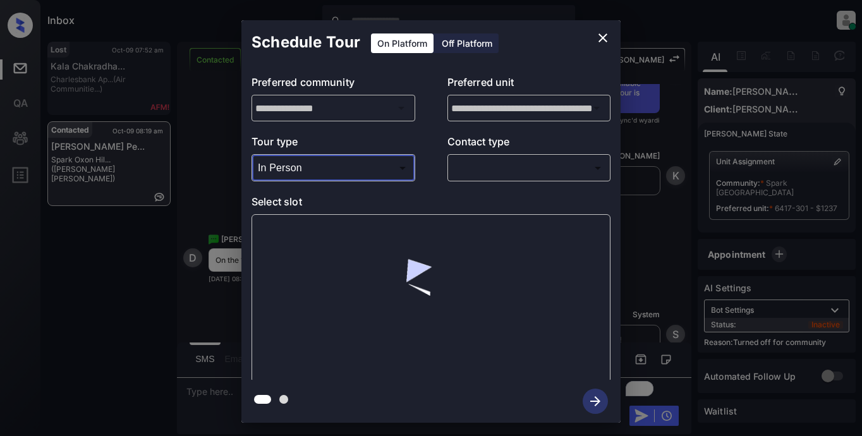
click at [468, 167] on body "Inbox Lyzzelle [PERSON_NAME] Online Set yourself offline Set yourself on break …" at bounding box center [431, 218] width 862 height 436
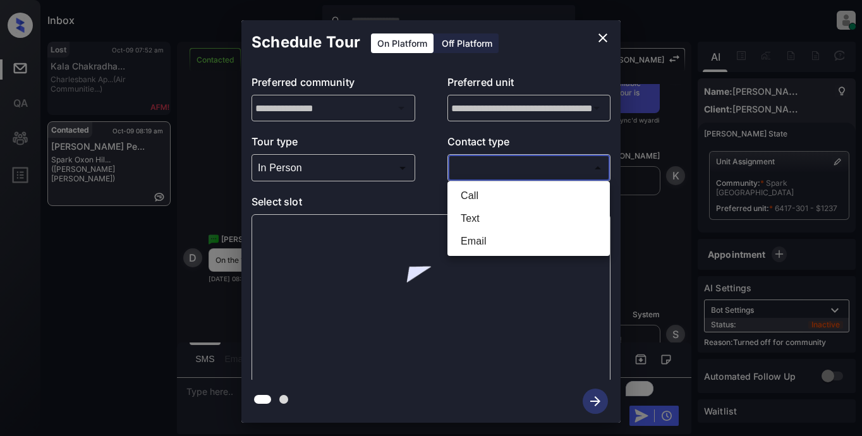
drag, startPoint x: 470, startPoint y: 217, endPoint x: 420, endPoint y: 214, distance: 50.0
click at [470, 219] on li "Text" at bounding box center [529, 218] width 156 height 23
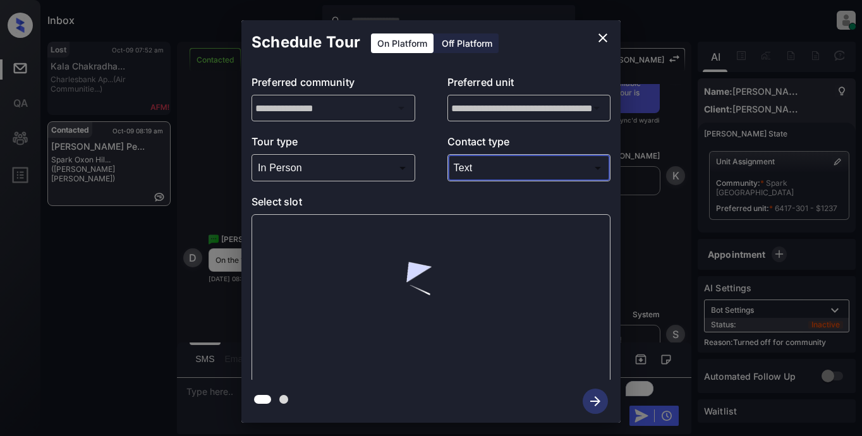
type input "****"
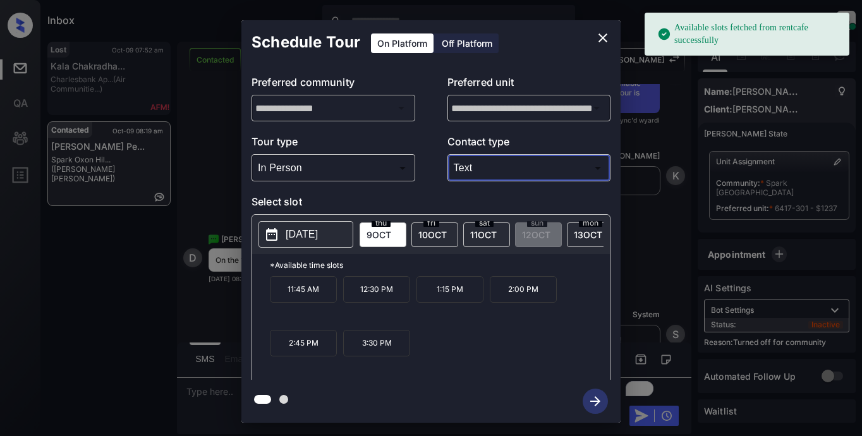
click at [307, 235] on p "[DATE]" at bounding box center [302, 234] width 32 height 15
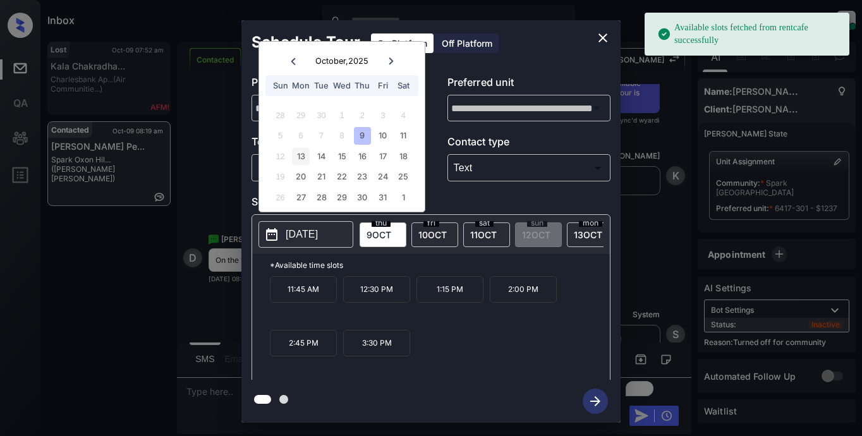
click at [295, 157] on div "13" at bounding box center [300, 156] width 17 height 17
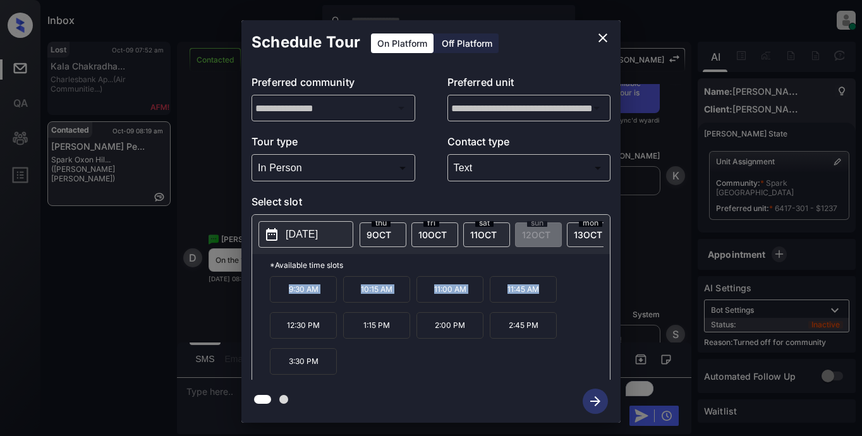
drag, startPoint x: 276, startPoint y: 294, endPoint x: 529, endPoint y: 296, distance: 252.8
click at [544, 295] on div "9:30 AM 10:15 AM 11:00 AM 11:45 AM 12:30 PM 1:15 PM 2:00 PM 2:45 PM 3:30 PM" at bounding box center [440, 326] width 340 height 101
copy div "9:30 AM 10:15 AM 11:00 AM 11:45 AM"
click at [605, 40] on icon "close" at bounding box center [602, 37] width 15 height 15
